Goal: Task Accomplishment & Management: Manage account settings

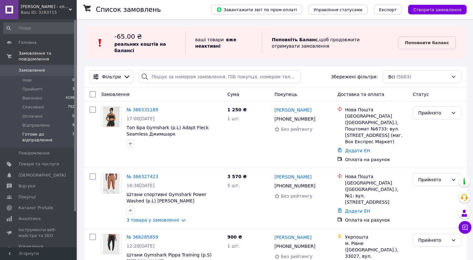
click at [40, 134] on span "Готове до відправлення" at bounding box center [47, 136] width 50 height 11
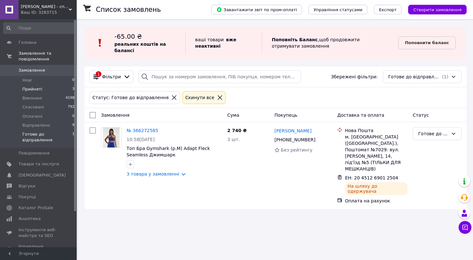
click at [31, 88] on span "Прийняті" at bounding box center [32, 89] width 20 height 6
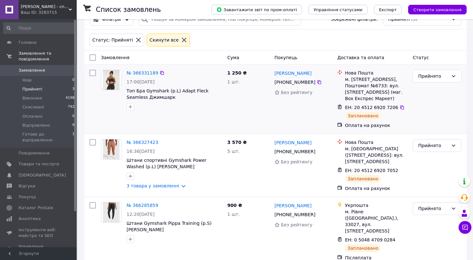
scroll to position [57, 0]
click at [40, 124] on span "Відправлено" at bounding box center [36, 125] width 28 height 6
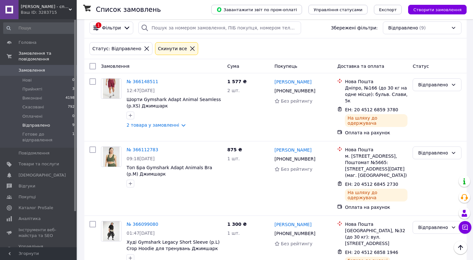
scroll to position [48, 0]
click at [49, 132] on span "Готове до відправлення" at bounding box center [47, 136] width 50 height 11
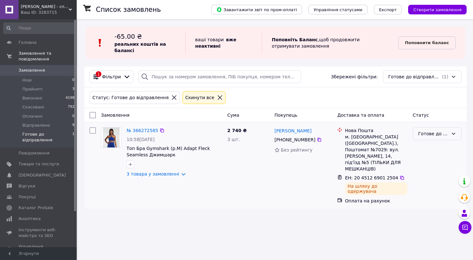
click at [427, 134] on div "Готове до відправлення" at bounding box center [433, 133] width 30 height 7
click at [423, 191] on li "Відправлено" at bounding box center [437, 192] width 48 height 11
click at [53, 161] on span "Товари та послуги" at bounding box center [39, 164] width 41 height 6
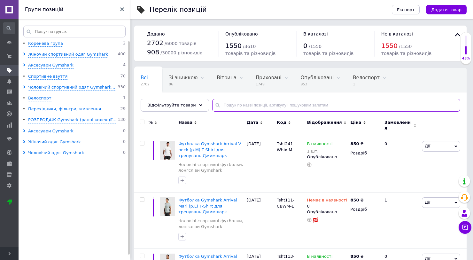
click at [245, 106] on input "text" at bounding box center [336, 105] width 248 height 13
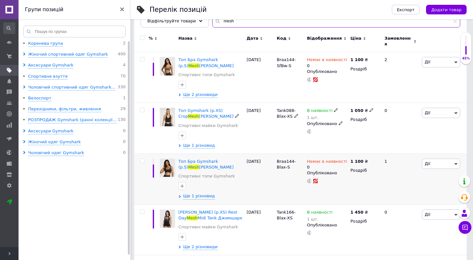
scroll to position [89, 0]
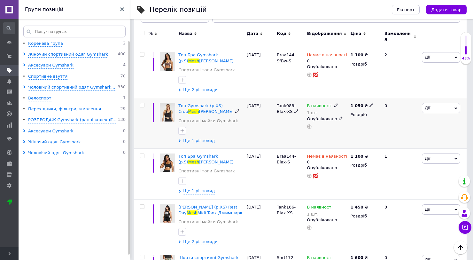
click at [201, 138] on span "Ще 1 різновид" at bounding box center [199, 141] width 32 height 6
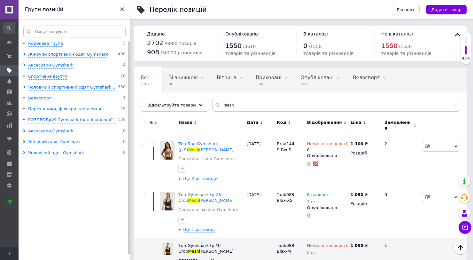
scroll to position [0, 0]
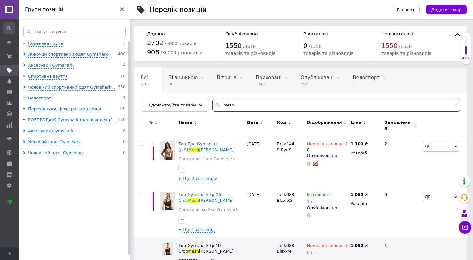
drag, startPoint x: 227, startPoint y: 105, endPoint x: 212, endPoint y: 105, distance: 15.3
click at [212, 105] on div "mesh" at bounding box center [336, 105] width 248 height 13
paste input "Tank088"
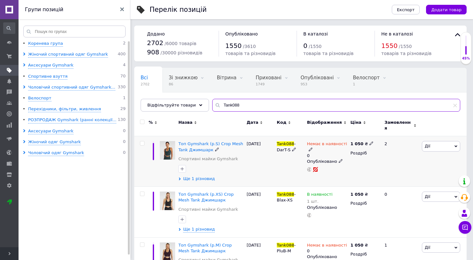
type input "Tank088"
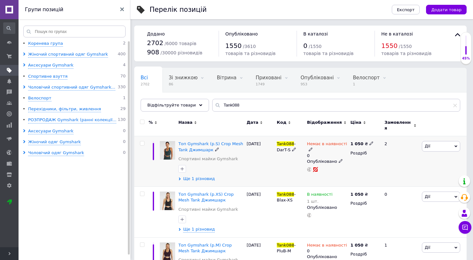
click at [203, 176] on span "Ще 1 різновид" at bounding box center [199, 179] width 32 height 6
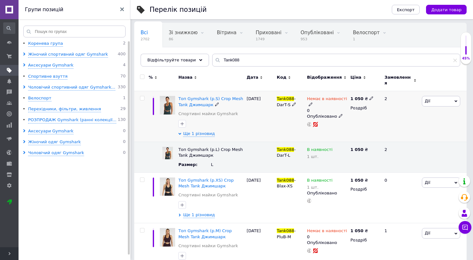
scroll to position [56, 0]
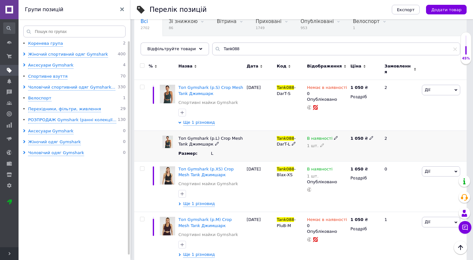
click at [369, 136] on icon at bounding box center [371, 138] width 4 height 4
click at [355, 133] on input "1050" at bounding box center [362, 138] width 28 height 10
type input "1150"
click at [369, 85] on icon at bounding box center [371, 87] width 4 height 4
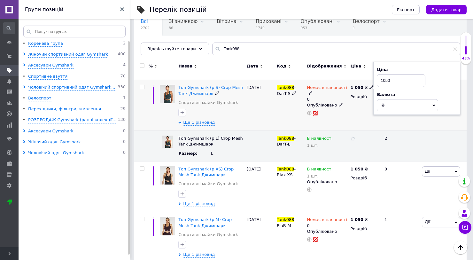
click at [385, 76] on input "1050" at bounding box center [401, 80] width 49 height 13
type input "1150"
click at [360, 103] on div "1 050 ₴ Ціна 1150 Валюта ₴ $ EUR CHF GBP ¥ PLN ₸ MDL HUF KGS CNY TRY KRW lei Ро…" at bounding box center [364, 105] width 32 height 51
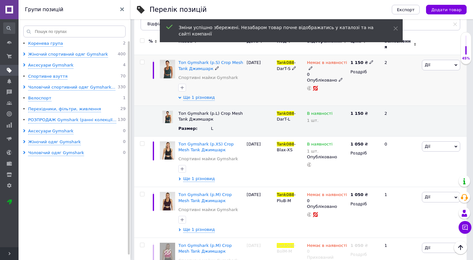
scroll to position [93, 0]
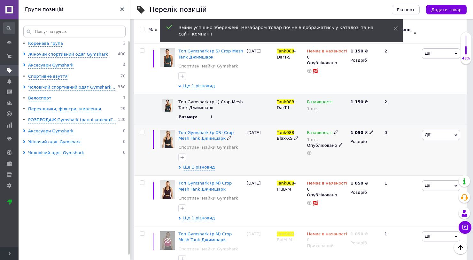
click at [369, 130] on icon at bounding box center [371, 132] width 4 height 4
click at [385, 119] on input "1050" at bounding box center [401, 125] width 49 height 13
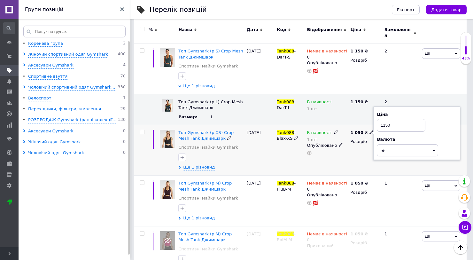
type input "1150"
click at [364, 156] on div "1 050 ₴ Ціна 1150 Валюта ₴ $ EUR CHF GBP ¥ PLN ₸ MDL HUF KGS CNY TRY KRW lei Ро…" at bounding box center [364, 150] width 32 height 51
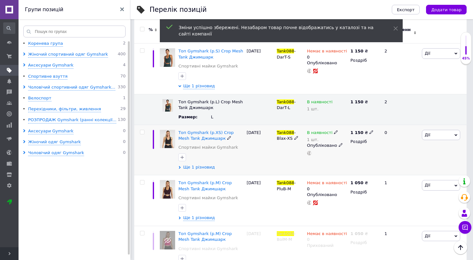
click at [200, 164] on span "Ще 1 різновид" at bounding box center [199, 167] width 32 height 6
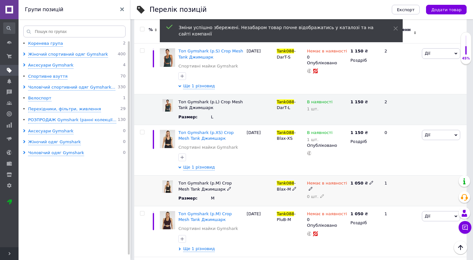
click at [369, 180] on icon at bounding box center [371, 182] width 4 height 4
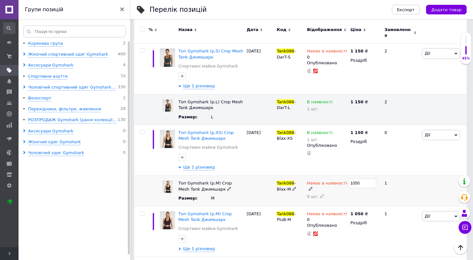
click at [356, 178] on input "1050" at bounding box center [362, 183] width 28 height 10
type input "1150"
click at [369, 211] on icon at bounding box center [371, 213] width 4 height 4
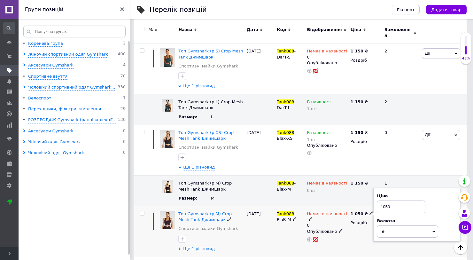
click at [384, 200] on input "1050" at bounding box center [401, 206] width 49 height 13
type input "1150"
click at [341, 237] on div at bounding box center [327, 239] width 42 height 5
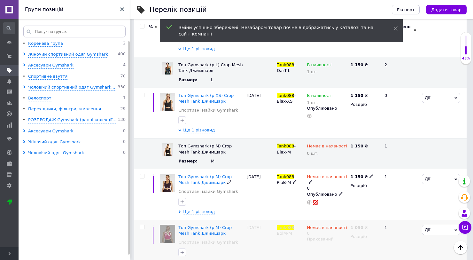
scroll to position [131, 0]
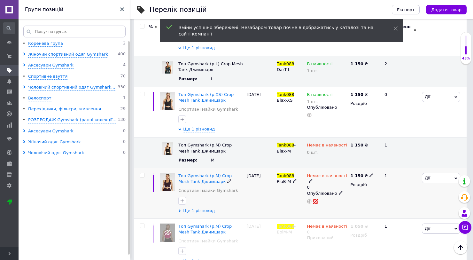
click at [199, 208] on span "Ще 1 різновид" at bounding box center [199, 211] width 32 height 6
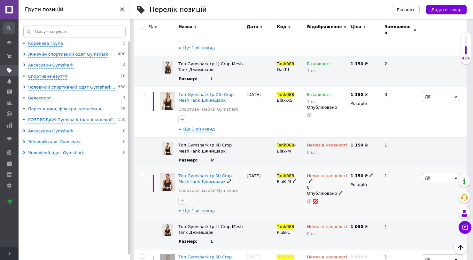
click at [310, 179] on use at bounding box center [310, 181] width 4 height 4
click at [368, 182] on li "В наявності" at bounding box center [384, 186] width 61 height 9
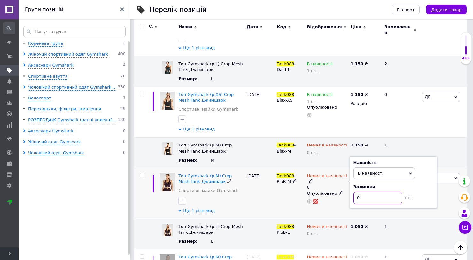
drag, startPoint x: 363, startPoint y: 185, endPoint x: 370, endPoint y: 189, distance: 7.9
click at [370, 191] on input "0" at bounding box center [377, 197] width 49 height 13
type input "1"
click at [321, 200] on div "Немає в наявності 0 Наявність В наявності Немає в наявності Під замовлення Зали…" at bounding box center [326, 193] width 43 height 51
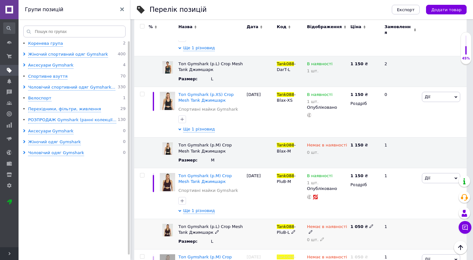
click at [369, 224] on icon at bounding box center [371, 226] width 4 height 4
click at [354, 222] on input "1050" at bounding box center [362, 227] width 28 height 10
type input "1150"
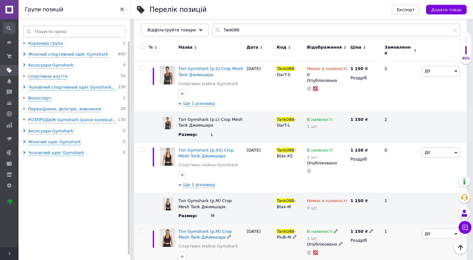
scroll to position [75, 0]
